Goal: Task Accomplishment & Management: Use online tool/utility

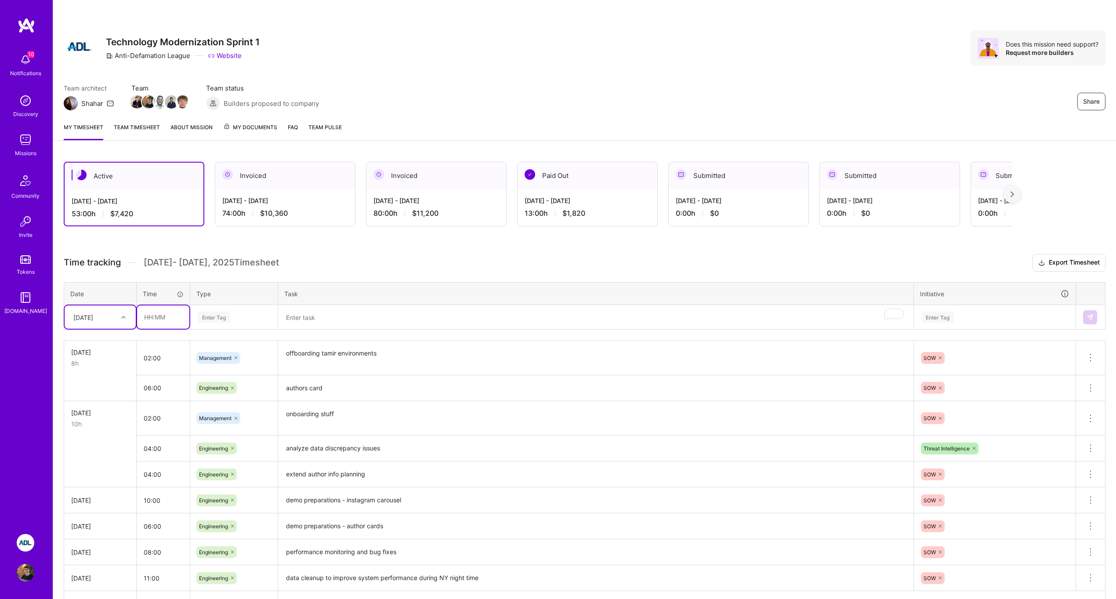
click at [159, 323] on input "text" at bounding box center [163, 316] width 52 height 23
type input "08:00"
click at [215, 312] on div "Enter Tag" at bounding box center [214, 317] width 33 height 14
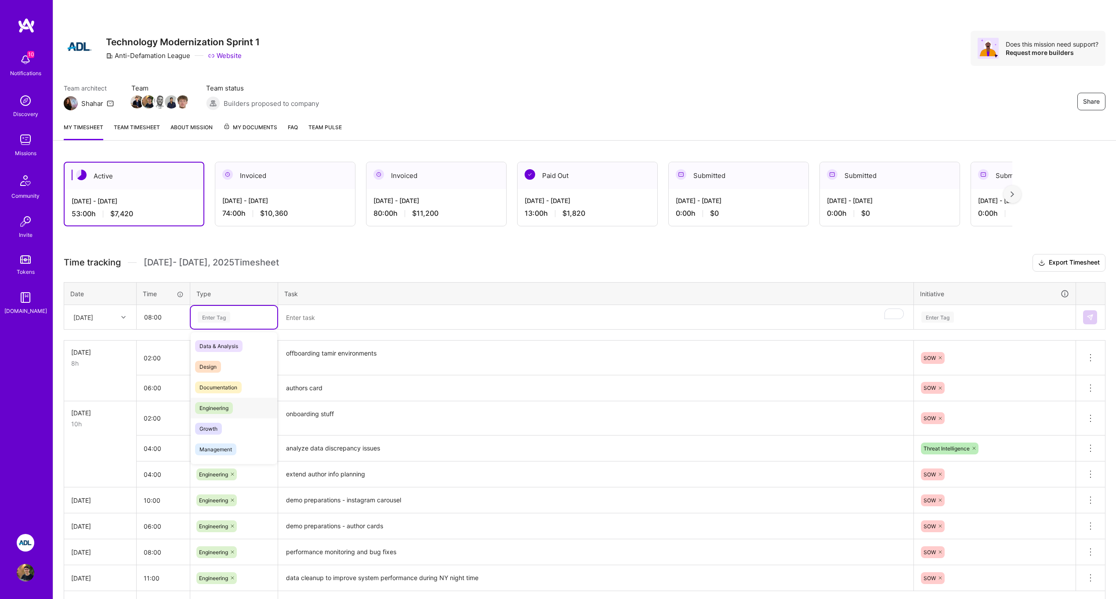
click at [241, 416] on div "Engineering" at bounding box center [234, 408] width 87 height 21
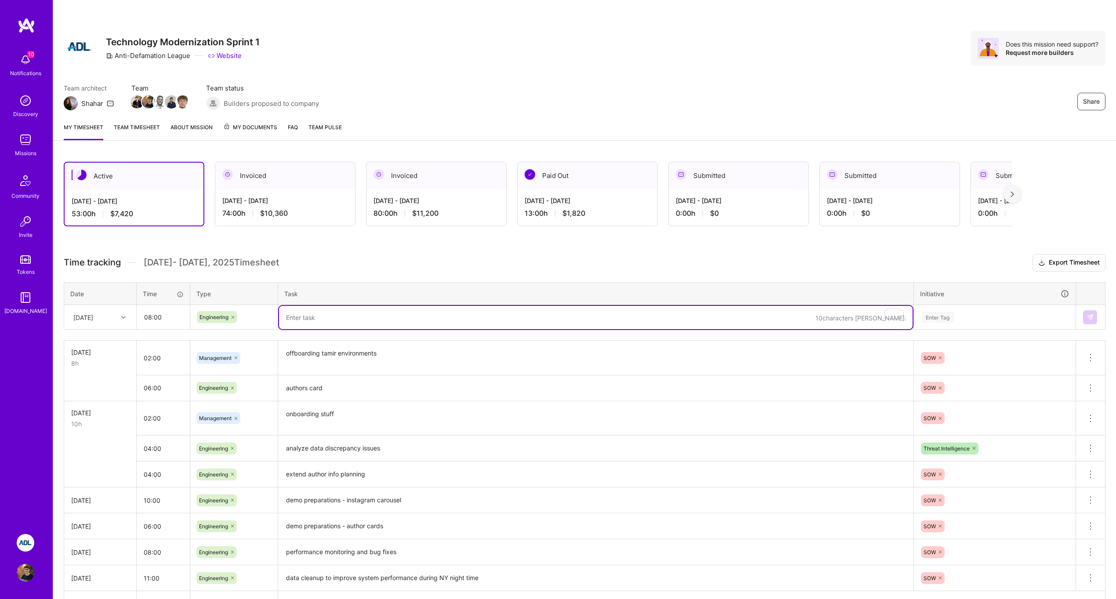
click at [308, 327] on textarea "To enrich screen reader interactions, please activate Accessibility in Grammarl…" at bounding box center [596, 317] width 634 height 23
type textarea "t"
type textarea "authors card"
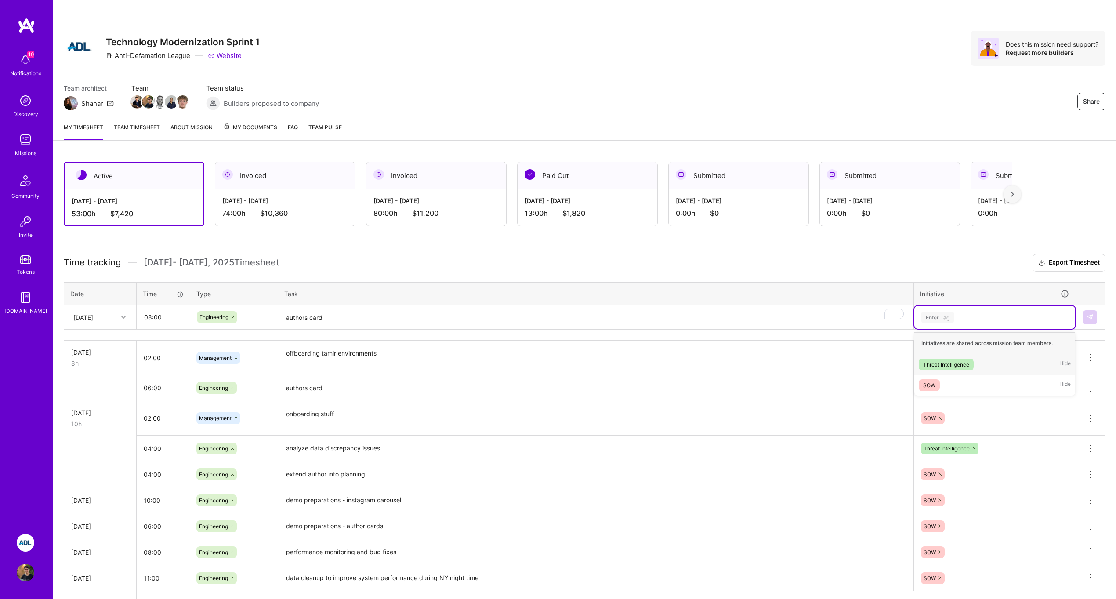
click at [970, 319] on div "Enter Tag" at bounding box center [995, 317] width 149 height 11
click at [958, 380] on div "SOW Hide" at bounding box center [995, 385] width 161 height 21
click at [838, 316] on textarea "authors card" at bounding box center [596, 317] width 634 height 23
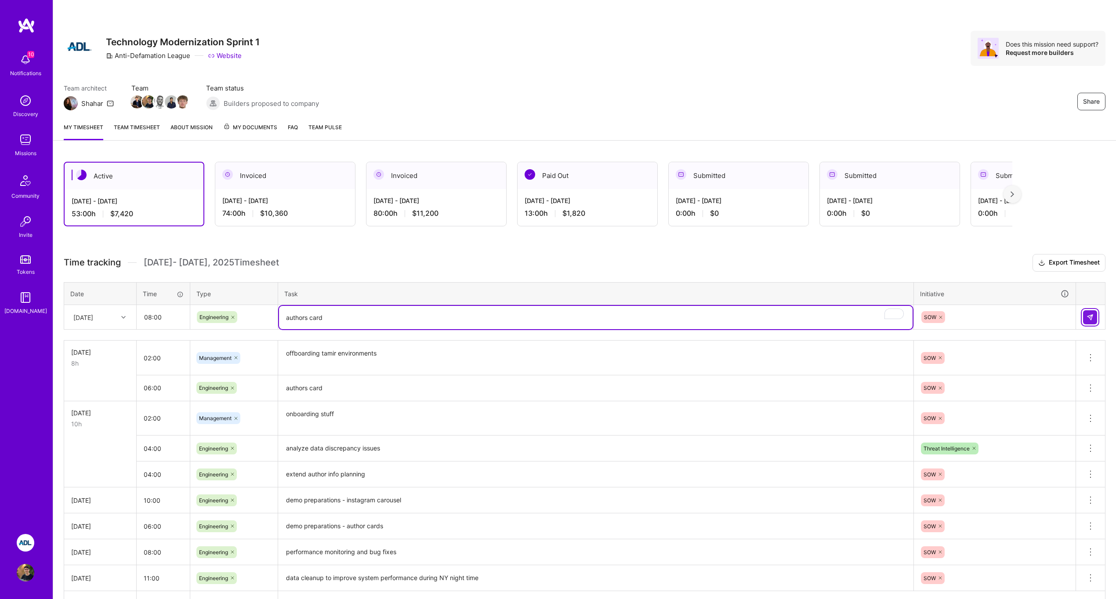
click at [1089, 315] on img at bounding box center [1090, 317] width 7 height 7
